Goal: Task Accomplishment & Management: Use online tool/utility

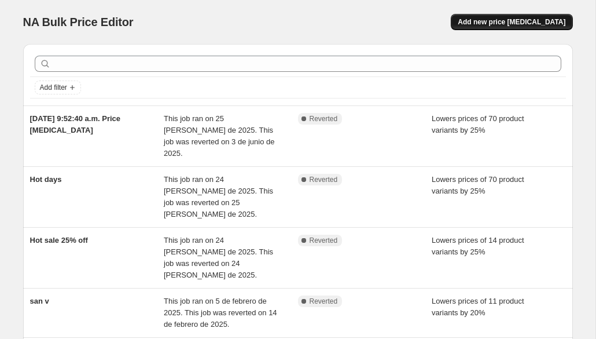
click at [501, 24] on span "Add new price change job" at bounding box center [512, 21] width 108 height 9
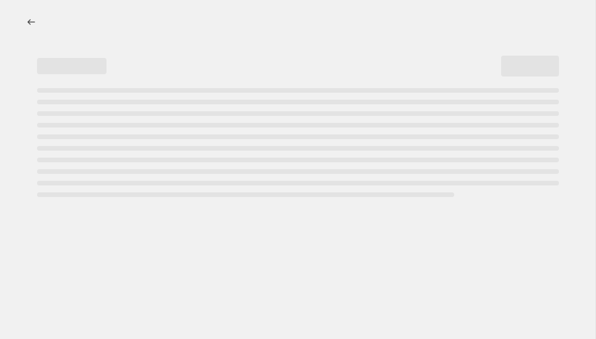
select select "percentage"
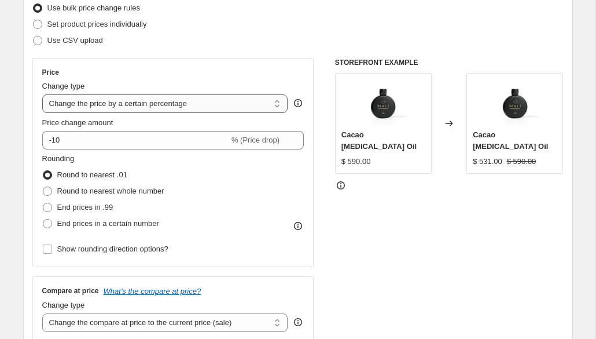
scroll to position [161, 0]
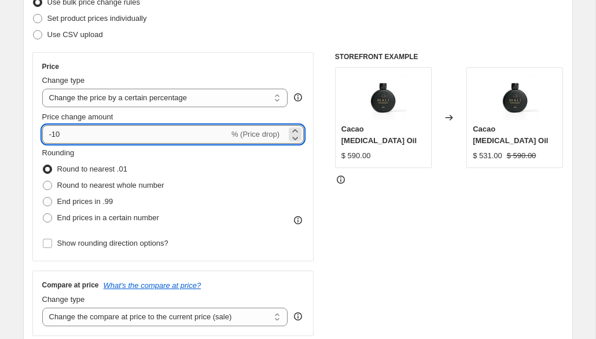
click at [104, 140] on input "-10" at bounding box center [135, 134] width 187 height 19
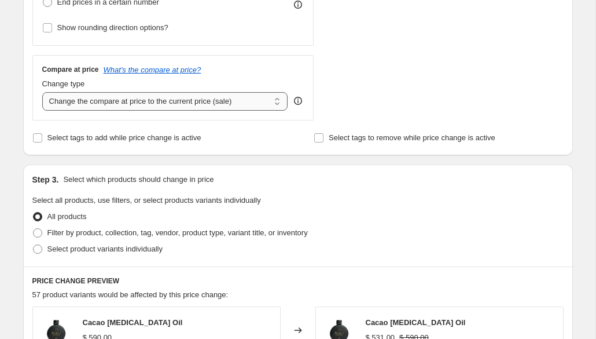
scroll to position [386, 0]
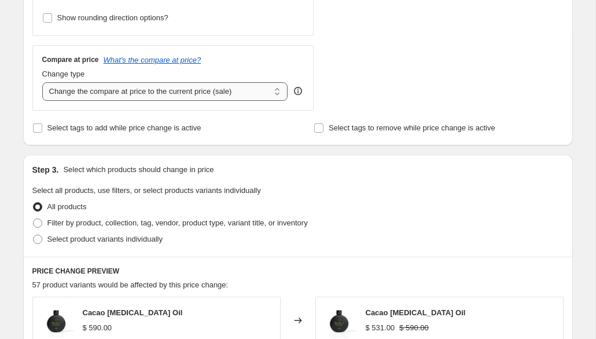
type input "-15"
click at [183, 97] on select "Change the compare at price to the current price (sale) Change the compare at p…" at bounding box center [165, 91] width 246 height 19
select select "remove"
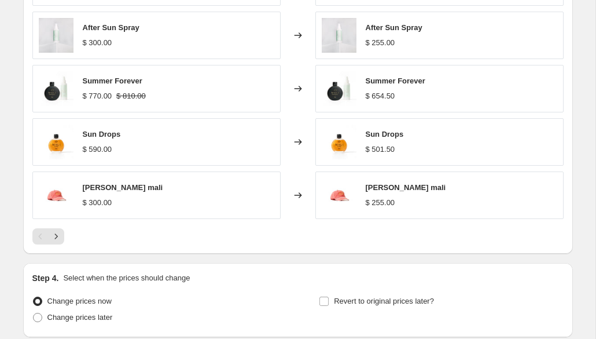
scroll to position [818, 0]
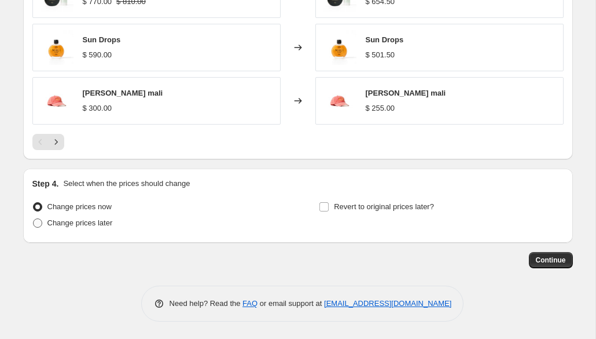
click at [57, 225] on span "Change prices later" at bounding box center [79, 222] width 65 height 9
click at [34, 219] on input "Change prices later" at bounding box center [33, 218] width 1 height 1
radio input "true"
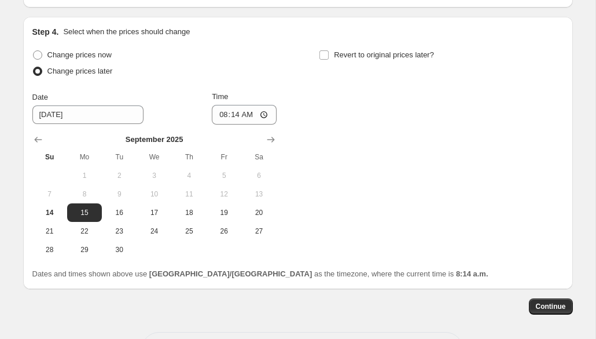
scroll to position [976, 0]
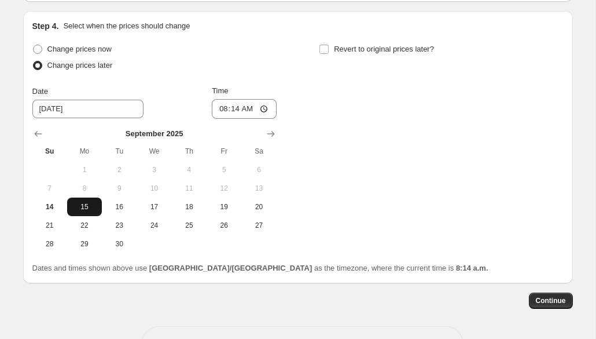
click at [82, 208] on span "15" at bounding box center [84, 206] width 25 height 9
click at [556, 301] on span "Continue" at bounding box center [551, 300] width 30 height 9
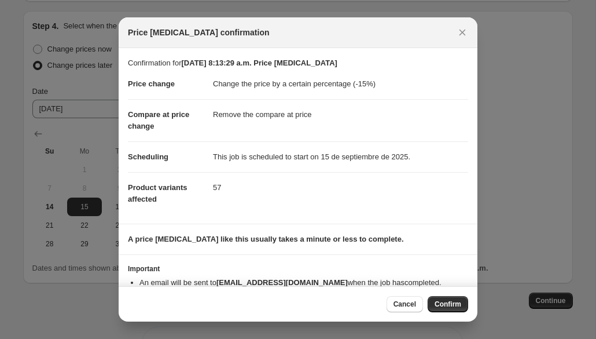
scroll to position [28, 0]
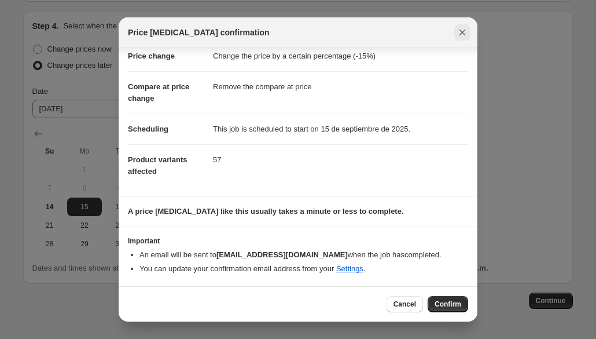
click at [463, 30] on icon "Close" at bounding box center [463, 33] width 12 height 12
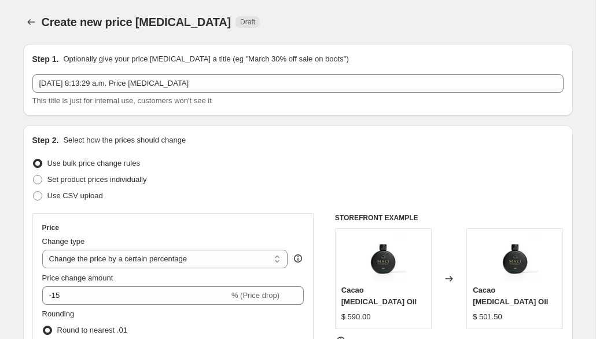
scroll to position [976, 0]
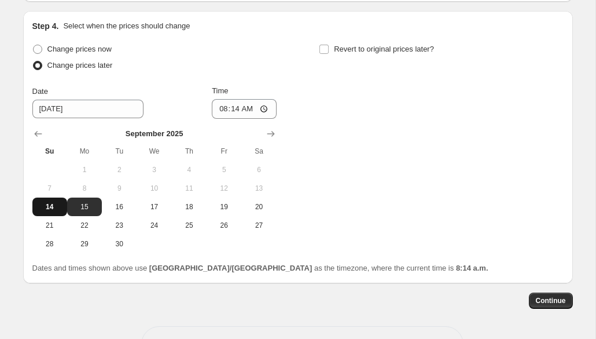
click at [43, 213] on button "14" at bounding box center [49, 206] width 35 height 19
type input "9/14/2025"
click at [545, 299] on span "Continue" at bounding box center [551, 300] width 30 height 9
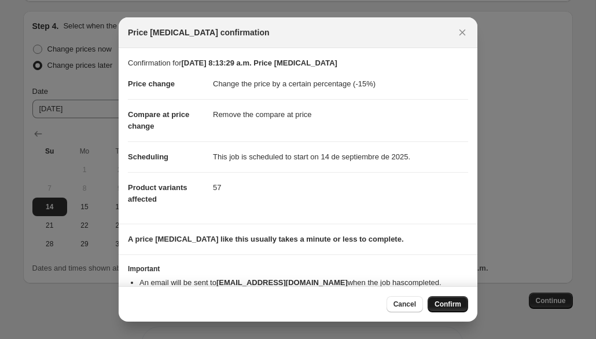
click at [449, 303] on span "Confirm" at bounding box center [448, 303] width 27 height 9
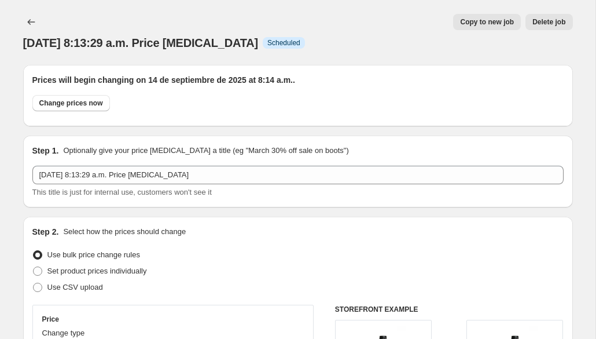
scroll to position [976, 0]
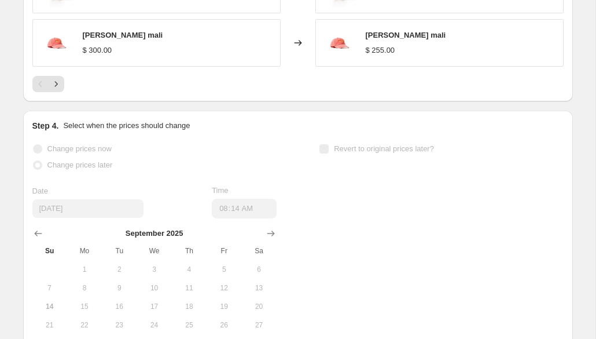
select select "percentage"
select select "remove"
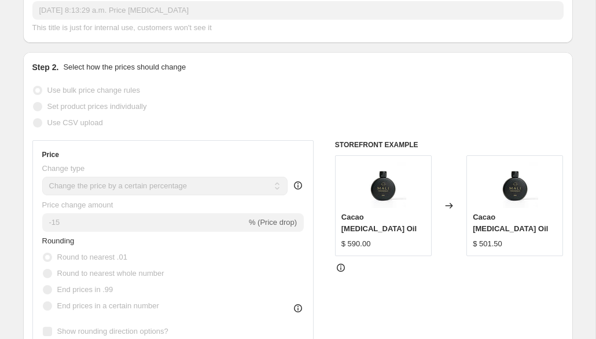
scroll to position [0, 0]
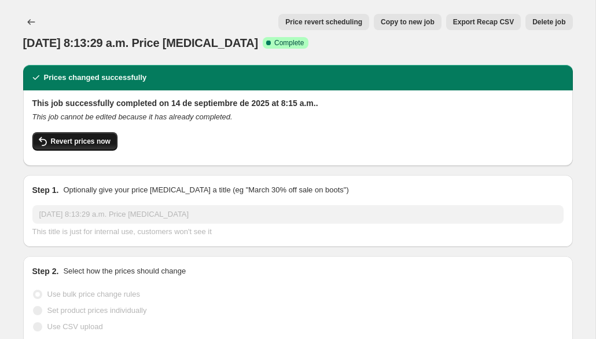
click at [67, 145] on span "Revert prices now" at bounding box center [81, 141] width 60 height 9
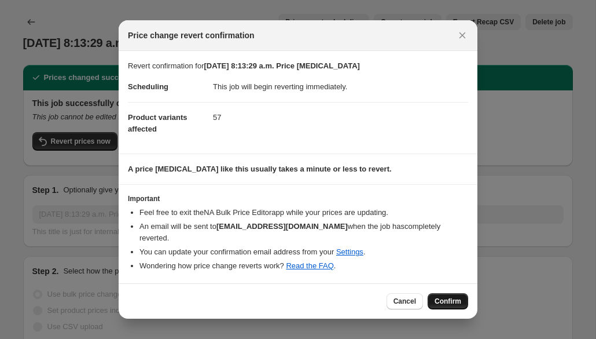
click at [460, 296] on span "Confirm" at bounding box center [448, 300] width 27 height 9
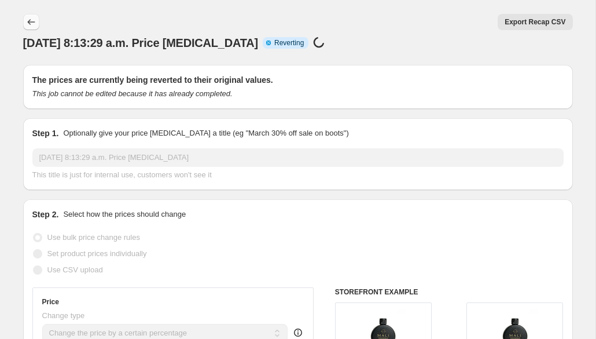
click at [25, 21] on icon "Price change jobs" at bounding box center [31, 22] width 12 height 12
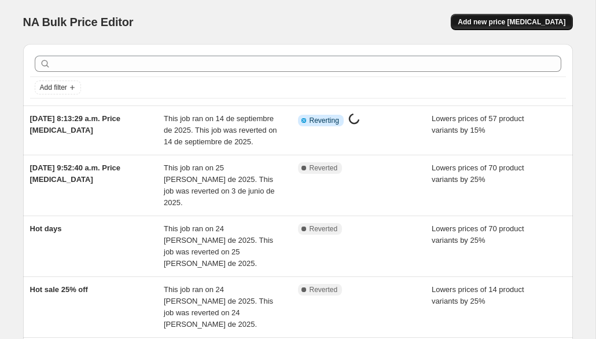
click at [541, 14] on button "Add new price change job" at bounding box center [512, 22] width 122 height 16
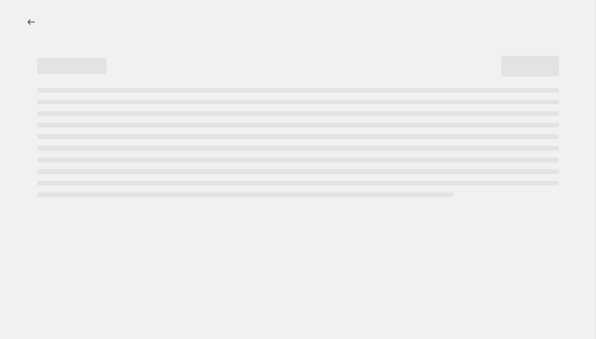
select select "percentage"
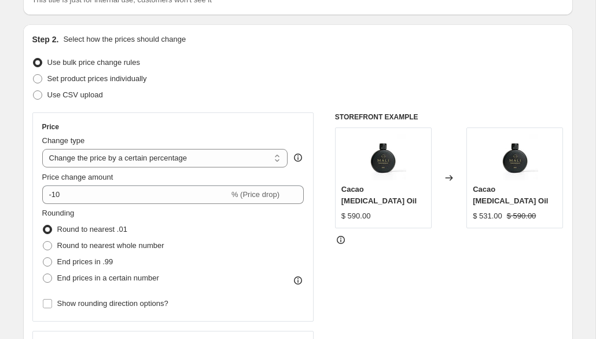
scroll to position [102, 0]
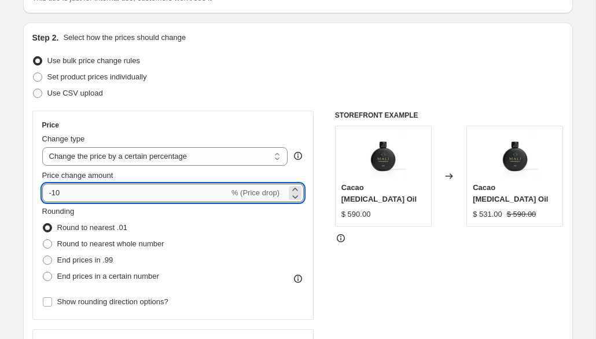
click at [79, 196] on input "-10" at bounding box center [135, 192] width 187 height 19
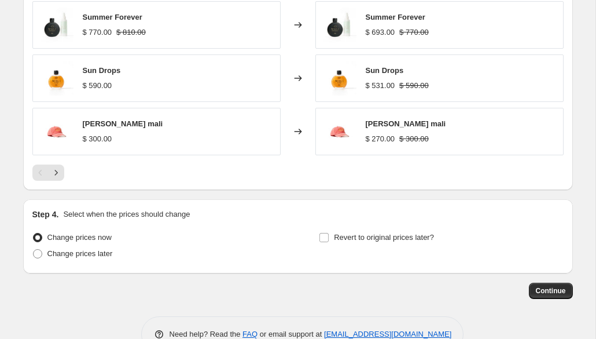
scroll to position [786, 0]
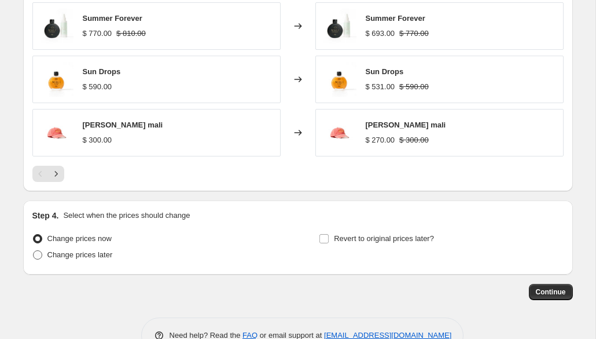
type input "-25"
click at [41, 256] on span at bounding box center [37, 254] width 9 height 9
click at [34, 251] on input "Change prices later" at bounding box center [33, 250] width 1 height 1
radio input "true"
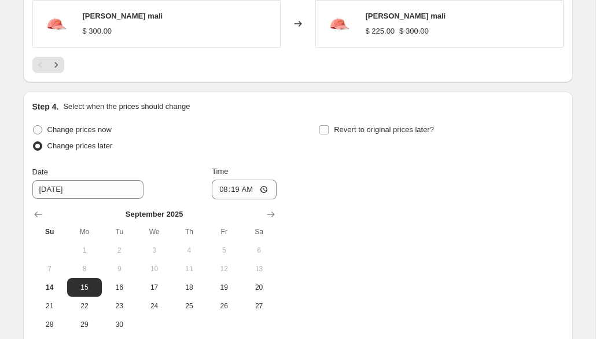
scroll to position [954, 0]
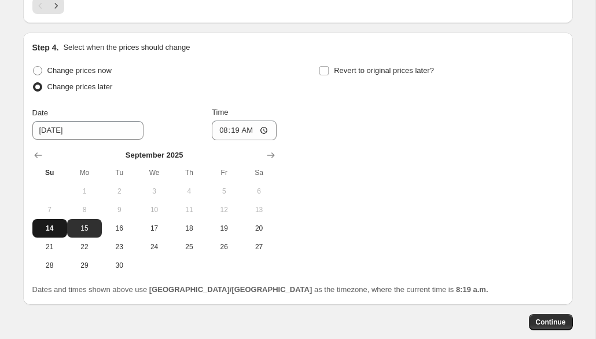
select select "percentage"
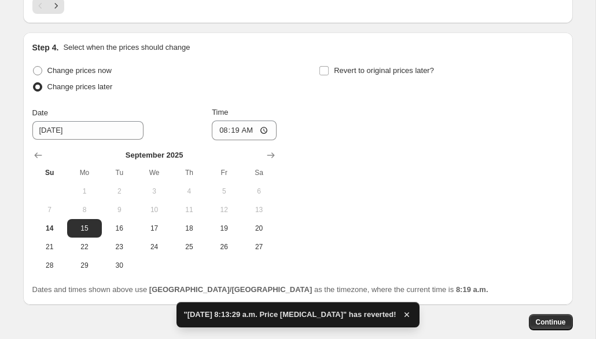
scroll to position [0, 0]
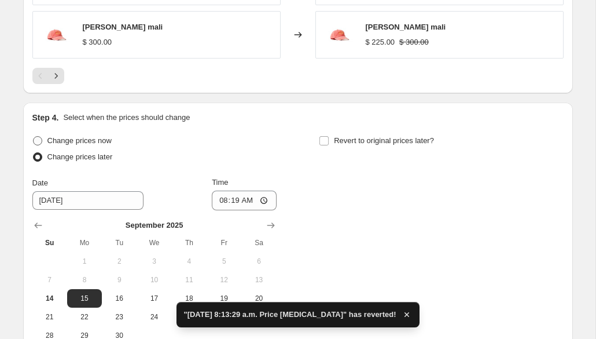
click at [40, 141] on span at bounding box center [37, 140] width 9 height 9
click at [34, 137] on input "Change prices now" at bounding box center [33, 136] width 1 height 1
radio input "true"
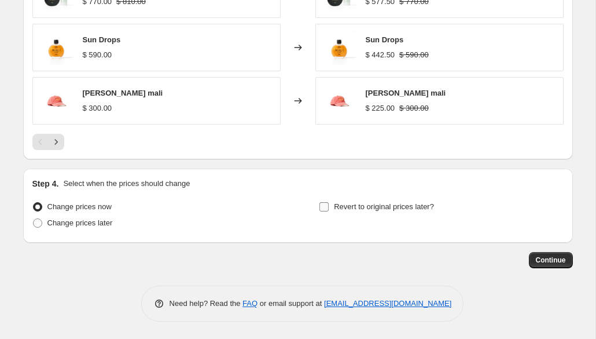
click at [323, 206] on input "Revert to original prices later?" at bounding box center [323, 206] width 9 height 9
checkbox input "true"
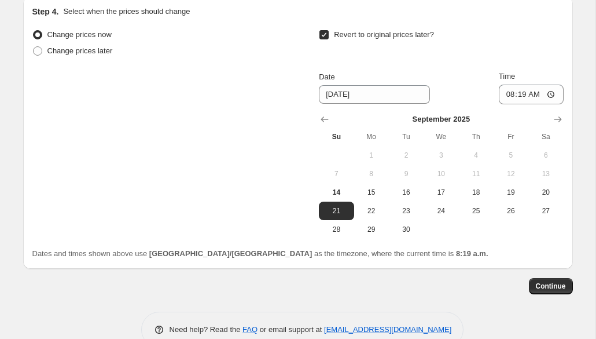
scroll to position [1016, 0]
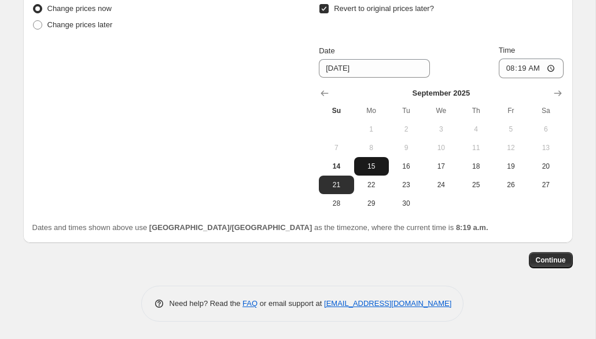
click at [369, 170] on span "15" at bounding box center [371, 165] width 25 height 9
type input "9/15/2025"
click at [561, 254] on button "Continue" at bounding box center [551, 260] width 44 height 16
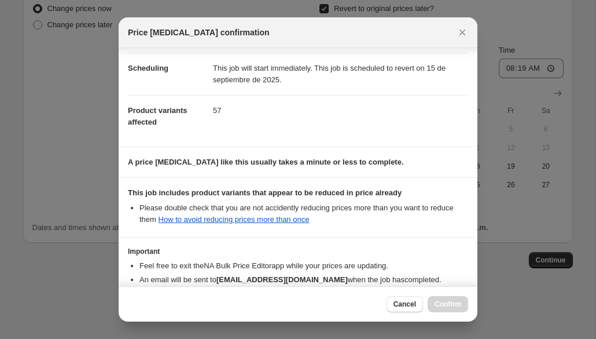
scroll to position [160, 0]
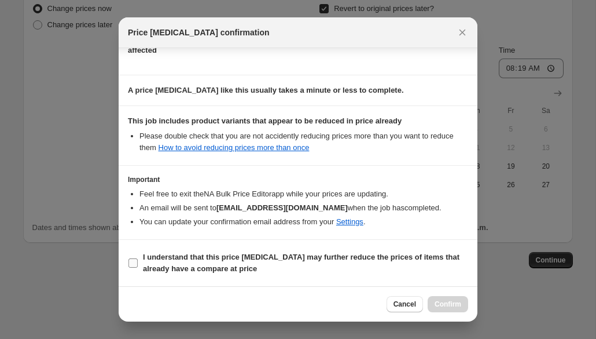
click at [134, 258] on span ":r7e:" at bounding box center [133, 263] width 10 height 10
click at [134, 258] on input "I understand that this price change job may further reduce the prices of items …" at bounding box center [132, 262] width 9 height 9
checkbox input "true"
click at [446, 301] on span "Confirm" at bounding box center [448, 303] width 27 height 9
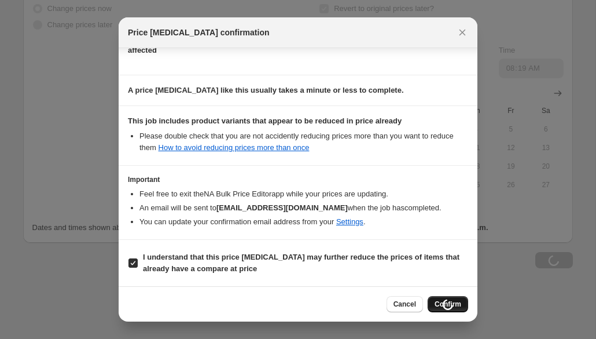
scroll to position [1016, 0]
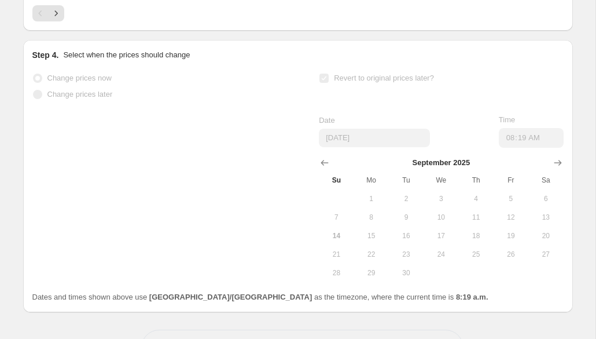
click at [446, 301] on div "Dates and times shown above use America/Mexico_City as the timezone, where the …" at bounding box center [297, 297] width 531 height 12
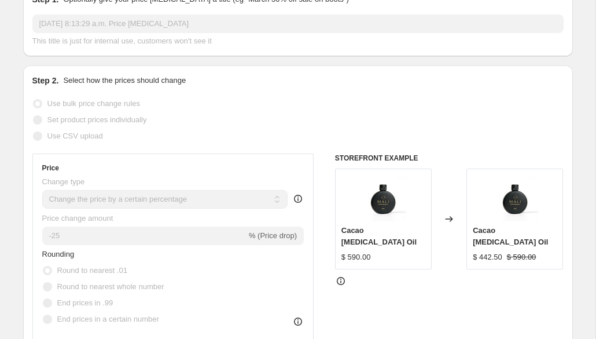
scroll to position [0, 0]
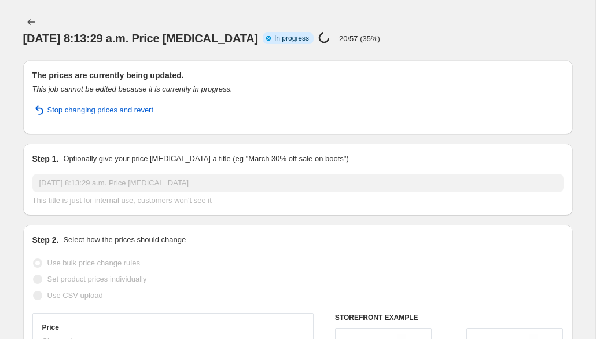
select select "percentage"
